Goal: Find specific page/section: Find specific page/section

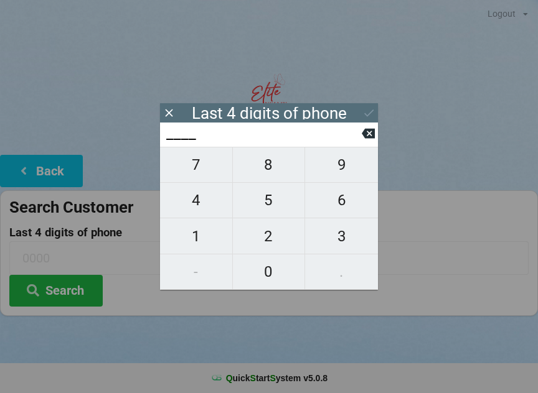
click at [260, 166] on span "8" at bounding box center [269, 165] width 72 height 26
type input "8___"
click at [340, 205] on span "6" at bounding box center [341, 200] width 73 height 26
type input "86__"
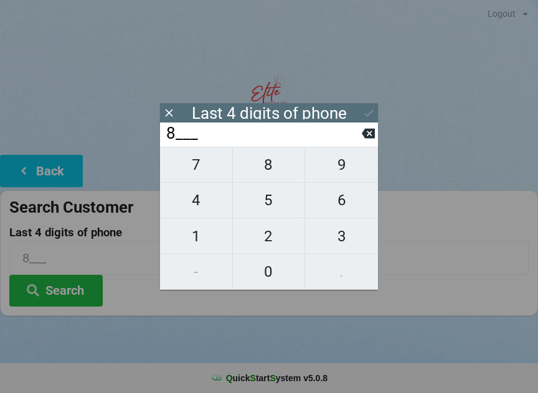
type input "86__"
click at [336, 240] on span "3" at bounding box center [341, 237] width 73 height 26
type input "863_"
click at [336, 237] on span "3" at bounding box center [341, 237] width 73 height 26
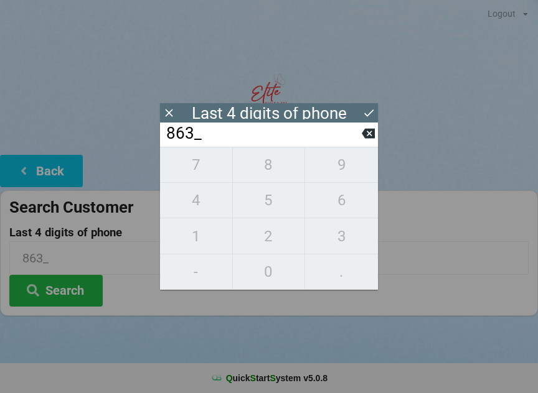
type input "8633"
click at [271, 166] on div "7 8 9 4 5 6 1 2 3 - 0 ." at bounding box center [269, 218] width 218 height 143
click at [196, 237] on div "7 8 9 4 5 6 1 2 3 - 0 ." at bounding box center [269, 218] width 218 height 143
click at [369, 134] on icon at bounding box center [368, 134] width 13 height 10
click at [370, 136] on icon at bounding box center [368, 133] width 13 height 13
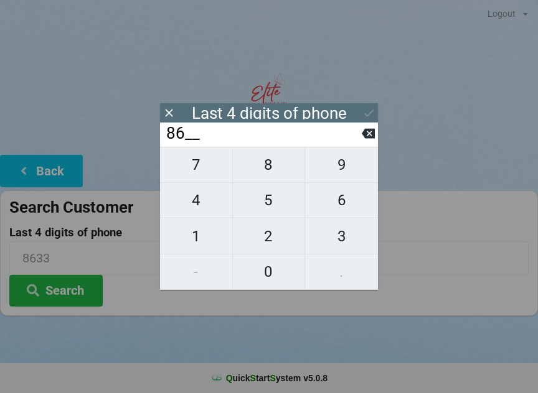
click at [370, 138] on icon at bounding box center [368, 133] width 13 height 13
click at [372, 138] on icon at bounding box center [368, 134] width 13 height 10
type input "____"
click at [369, 136] on icon at bounding box center [368, 134] width 13 height 10
click at [341, 208] on span "6" at bounding box center [341, 200] width 73 height 26
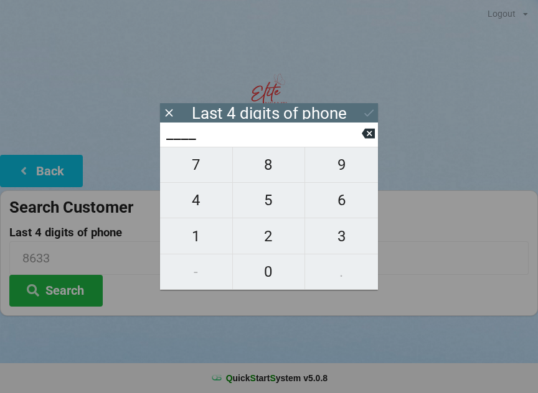
type input "6___"
click at [186, 246] on span "1" at bounding box center [196, 237] width 72 height 26
type input "61__"
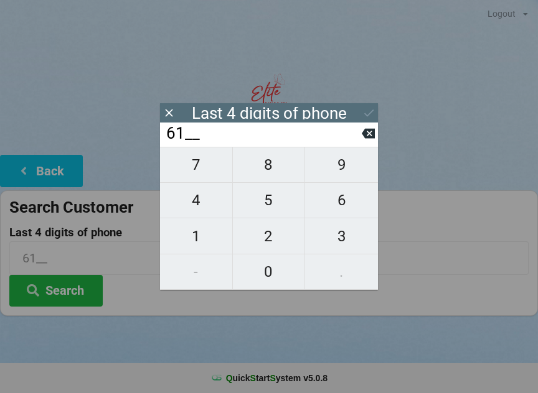
click at [202, 174] on span "7" at bounding box center [196, 165] width 72 height 26
type input "617_"
click at [371, 133] on icon at bounding box center [368, 134] width 13 height 10
type input "61__"
click at [268, 176] on span "8" at bounding box center [269, 165] width 72 height 26
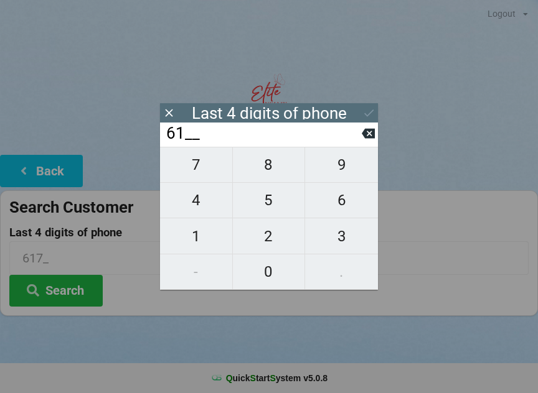
type input "618_"
click at [193, 174] on span "7" at bounding box center [196, 165] width 72 height 26
type input "6187"
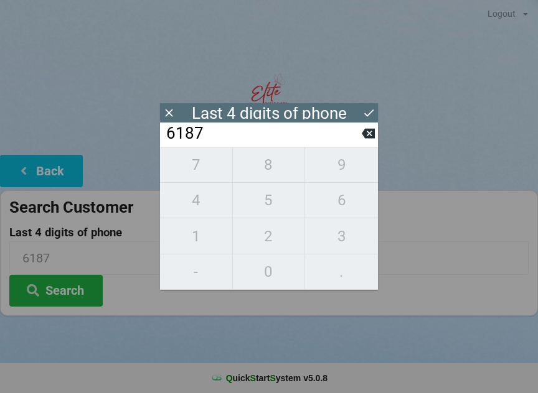
click at [278, 142] on input "6187" at bounding box center [263, 134] width 197 height 20
click at [68, 293] on button "Search" at bounding box center [55, 291] width 93 height 32
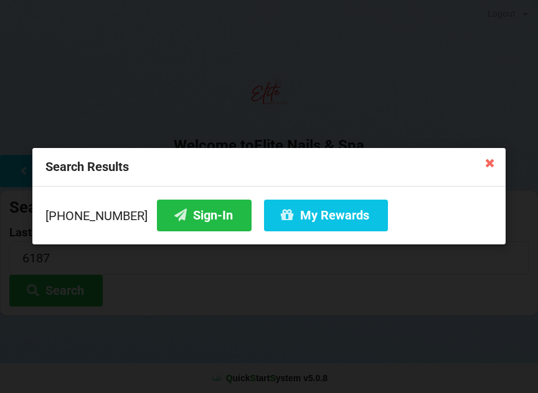
click at [180, 225] on button "Sign-In" at bounding box center [204, 216] width 95 height 32
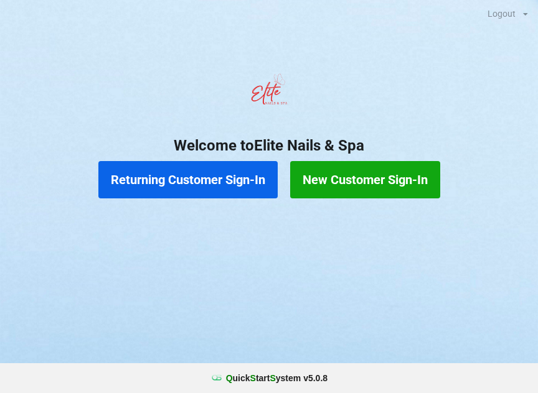
click at [166, 184] on button "Returning Customer Sign-In" at bounding box center [187, 179] width 179 height 37
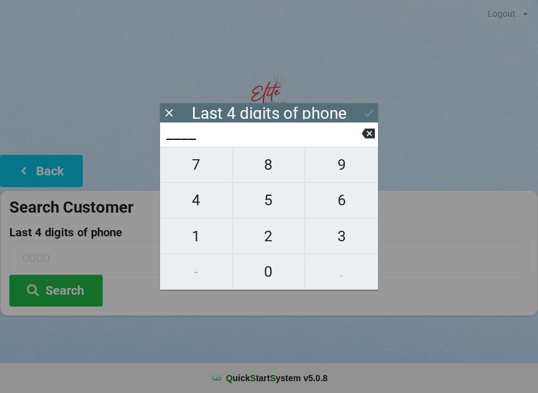
click at [199, 245] on span "1" at bounding box center [196, 237] width 72 height 26
type input "1___"
click at [335, 205] on span "6" at bounding box center [341, 200] width 73 height 26
type input "16__"
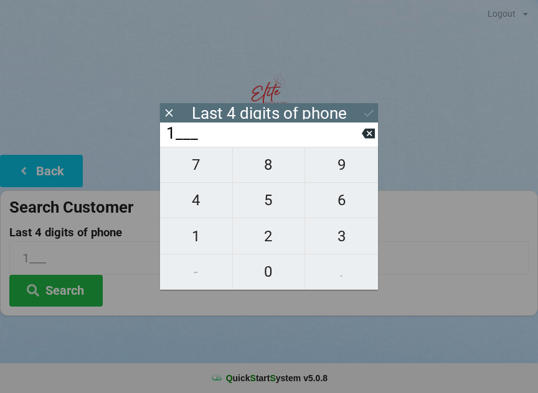
type input "16__"
click at [186, 240] on span "1" at bounding box center [196, 237] width 72 height 26
type input "161_"
click at [341, 203] on span "6" at bounding box center [341, 200] width 73 height 26
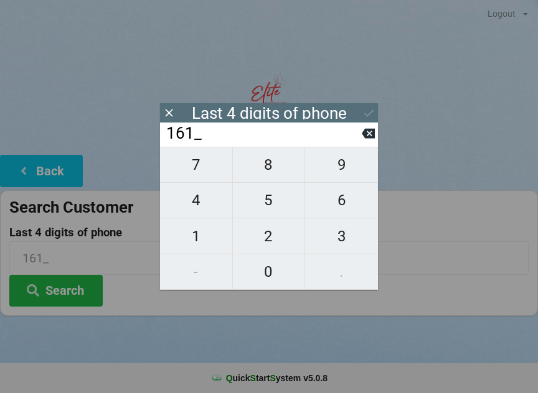
type input "1616"
click at [370, 110] on icon at bounding box center [368, 112] width 13 height 13
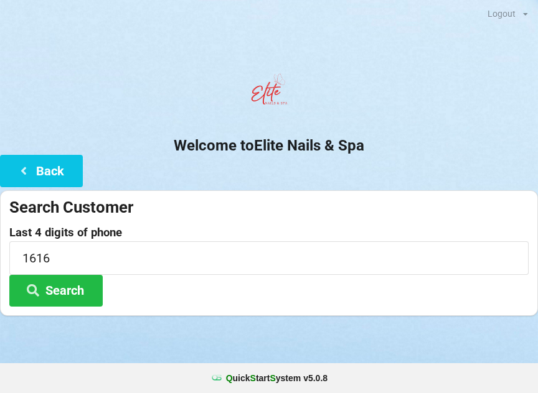
click at [68, 288] on button "Search" at bounding box center [55, 291] width 93 height 32
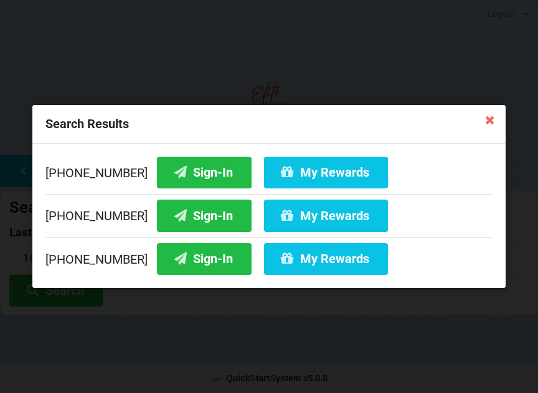
click at [277, 184] on button "My Rewards" at bounding box center [326, 173] width 124 height 32
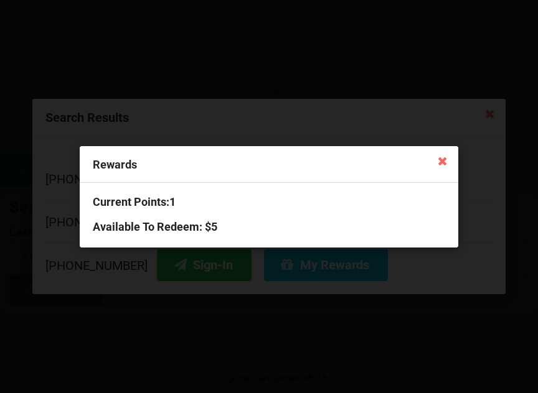
click at [440, 161] on icon at bounding box center [442, 161] width 20 height 20
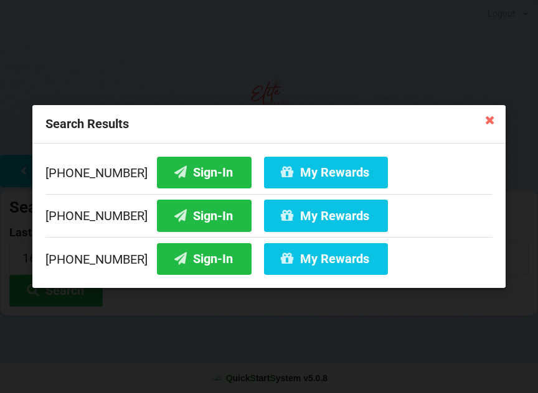
click at [174, 163] on button "Sign-In" at bounding box center [204, 173] width 95 height 32
